Goal: Transaction & Acquisition: Purchase product/service

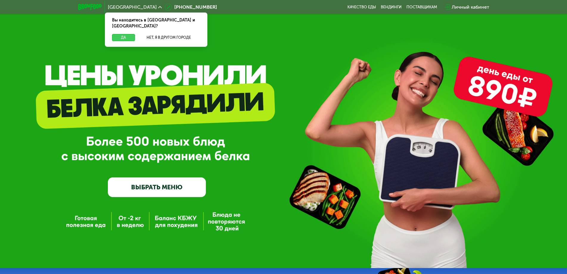
click at [121, 34] on button "Да" at bounding box center [123, 37] width 23 height 7
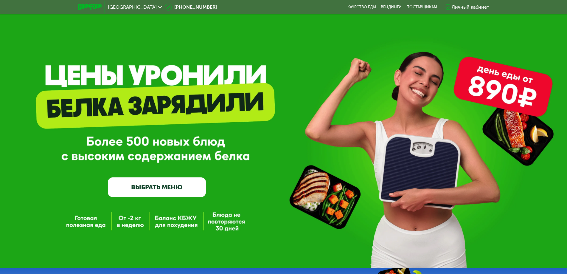
click at [174, 194] on link "ВЫБРАТЬ МЕНЮ" at bounding box center [157, 187] width 98 height 20
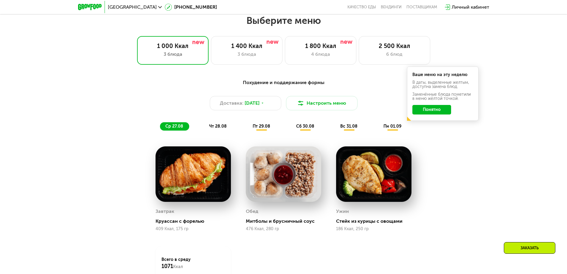
scroll to position [321, 0]
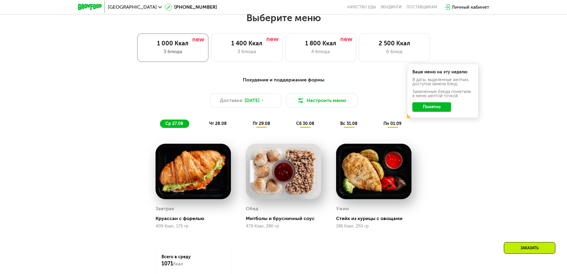
click at [182, 55] on div "3 блюда" at bounding box center [172, 51] width 59 height 7
click at [316, 107] on button "Настроить меню" at bounding box center [321, 100] width 71 height 14
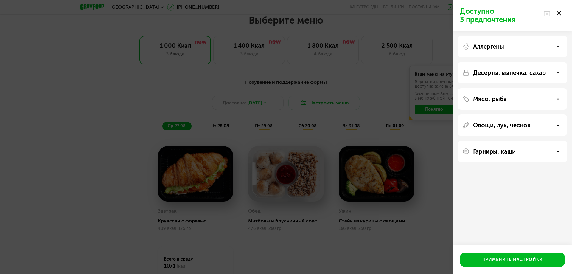
click at [518, 48] on div "Аллергены" at bounding box center [512, 46] width 100 height 7
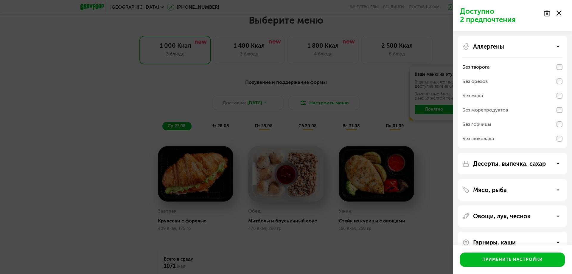
click at [554, 161] on div "Десерты, выпечка, сахар" at bounding box center [512, 163] width 100 height 7
click at [549, 164] on div "Десерты, выпечка, сахар" at bounding box center [512, 163] width 100 height 7
click at [533, 44] on div "Аллергены" at bounding box center [512, 46] width 100 height 7
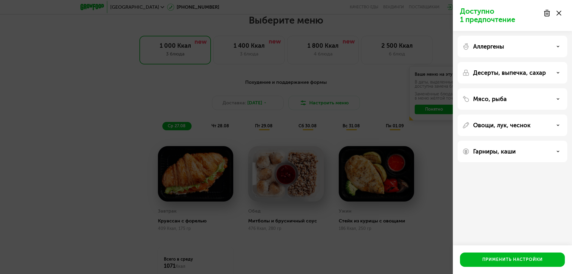
click at [519, 152] on div "Гарниры, каши" at bounding box center [512, 151] width 100 height 7
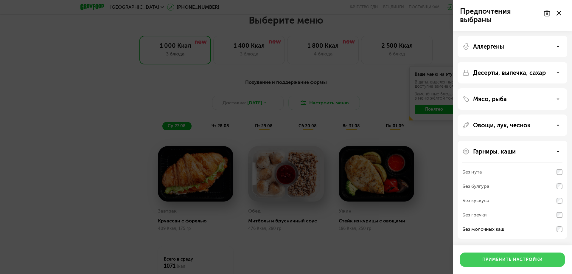
click at [499, 259] on div "Применить настройки" at bounding box center [512, 259] width 60 height 6
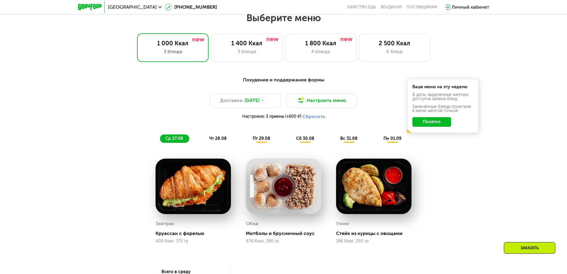
click at [432, 126] on button "Понятно" at bounding box center [431, 122] width 39 height 10
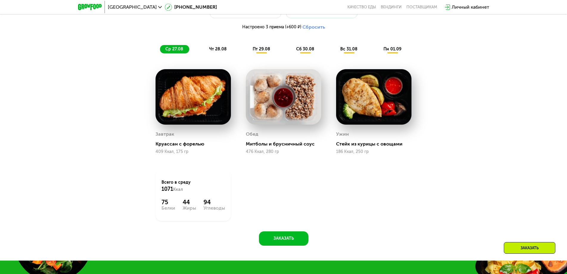
scroll to position [381, 0]
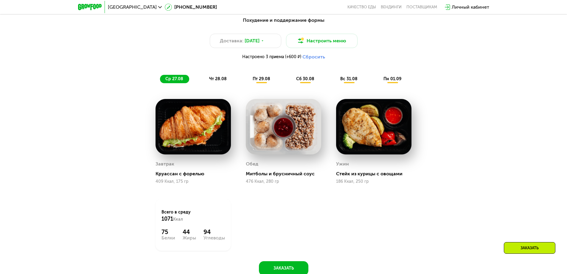
click at [224, 79] on span "чт 28.08" at bounding box center [218, 78] width 18 height 5
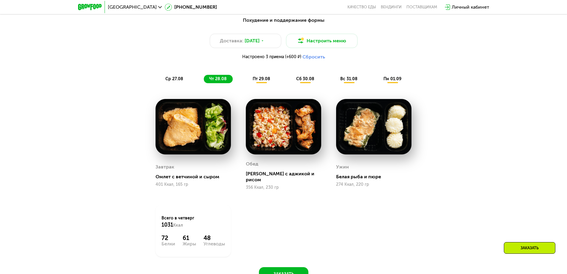
click at [257, 79] on span "пт 29.08" at bounding box center [261, 78] width 18 height 5
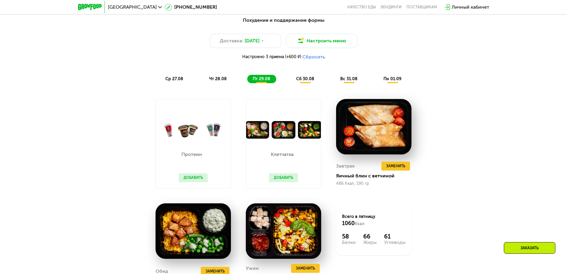
click at [284, 138] on img at bounding box center [283, 130] width 75 height 18
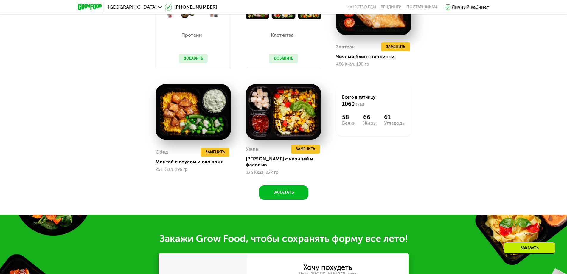
scroll to position [411, 0]
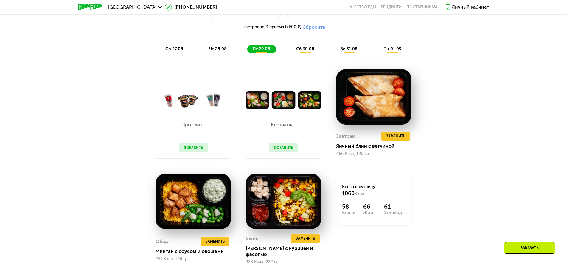
click at [284, 152] on button "Добавить" at bounding box center [283, 147] width 29 height 9
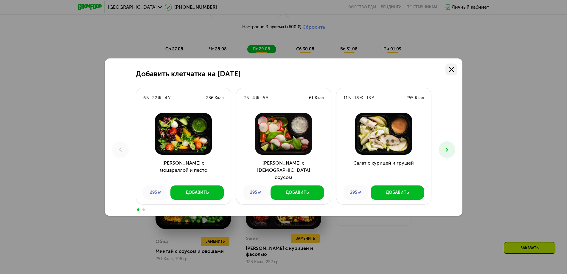
click at [452, 69] on icon at bounding box center [450, 69] width 5 height 5
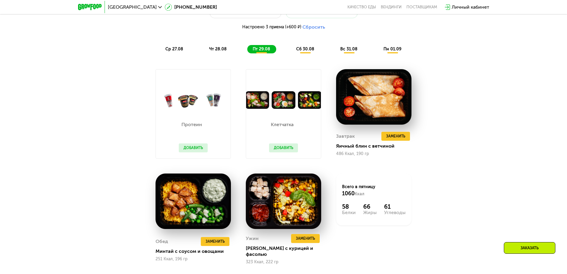
scroll to position [470, 0]
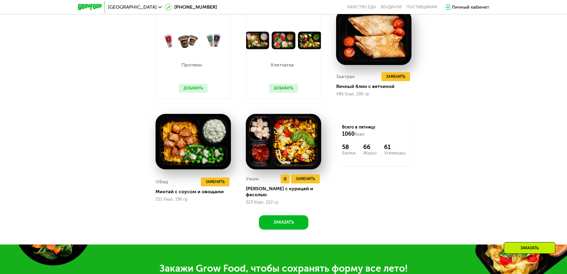
click at [290, 153] on img at bounding box center [283, 142] width 75 height 56
click at [302, 138] on img at bounding box center [283, 142] width 75 height 56
click at [279, 193] on div "[PERSON_NAME] с курицей и фасолью" at bounding box center [286, 191] width 80 height 12
click at [308, 142] on img at bounding box center [283, 142] width 75 height 56
click at [258, 163] on img at bounding box center [283, 142] width 75 height 56
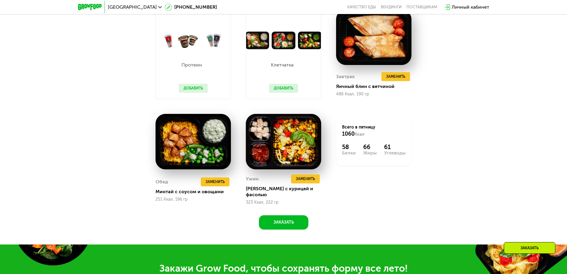
scroll to position [381, 0]
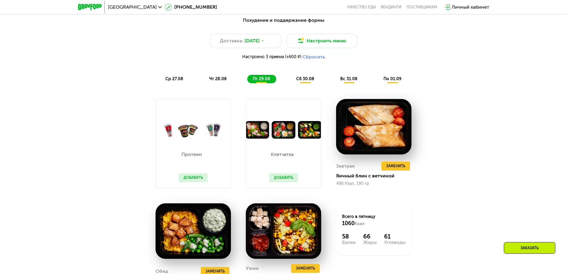
click at [306, 81] on span "сб 30.08" at bounding box center [305, 78] width 18 height 5
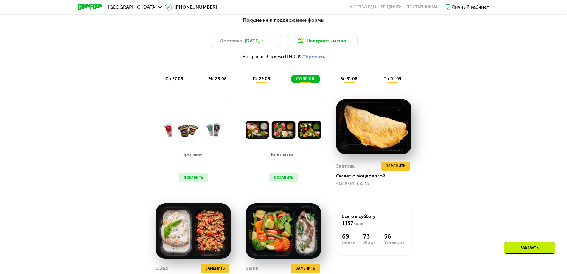
scroll to position [291, 0]
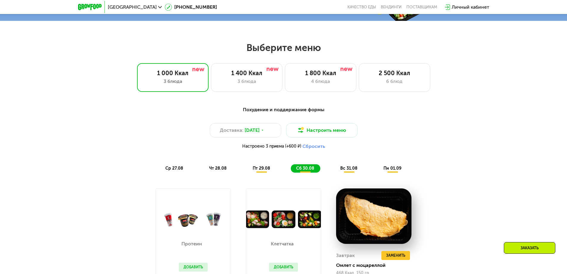
click at [346, 171] on span "вс 31.08" at bounding box center [348, 168] width 17 height 5
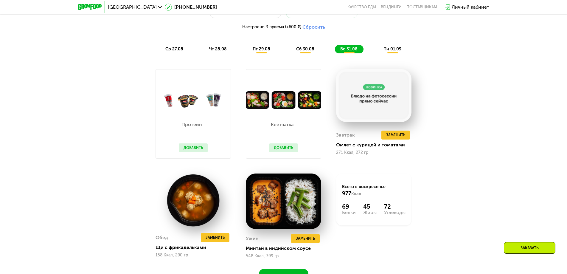
scroll to position [351, 0]
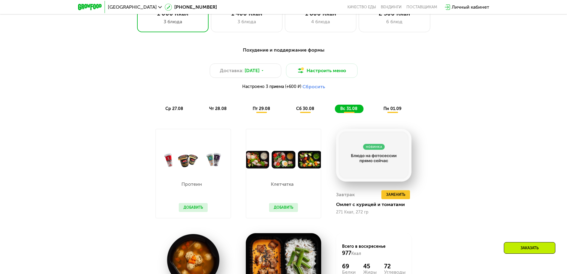
click at [396, 111] on span "пн 01.09" at bounding box center [392, 108] width 18 height 5
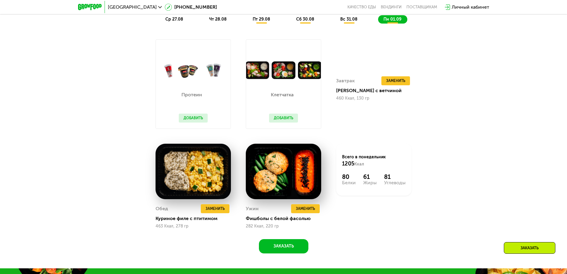
scroll to position [381, 0]
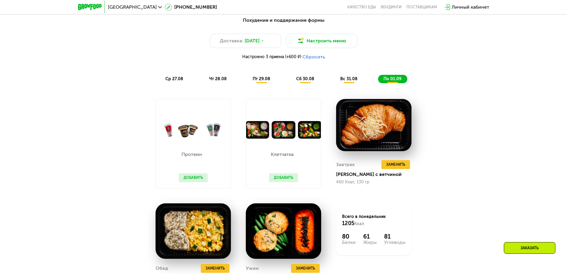
click at [169, 80] on span "ср 27.08" at bounding box center [174, 78] width 18 height 5
